Goal: Navigation & Orientation: Find specific page/section

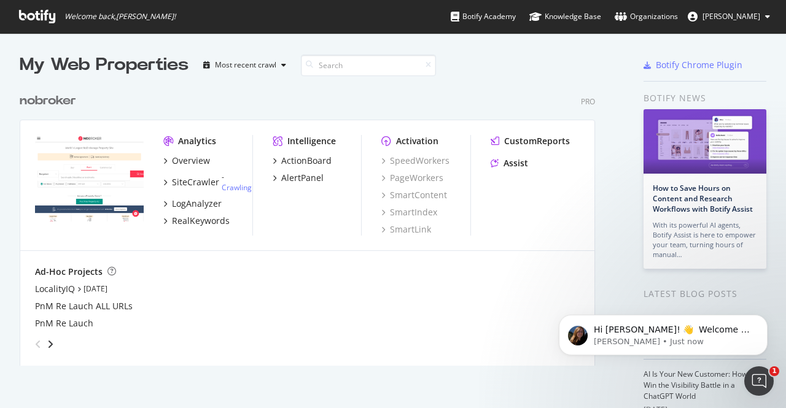
click at [731, 16] on span "[PERSON_NAME]" at bounding box center [731, 16] width 58 height 10
click at [524, 42] on div "My Web Properties Most recent crawl nobroker Pro Analytics Overview SiteCrawler…" at bounding box center [393, 327] width 786 height 589
